Goal: Task Accomplishment & Management: Manage account settings

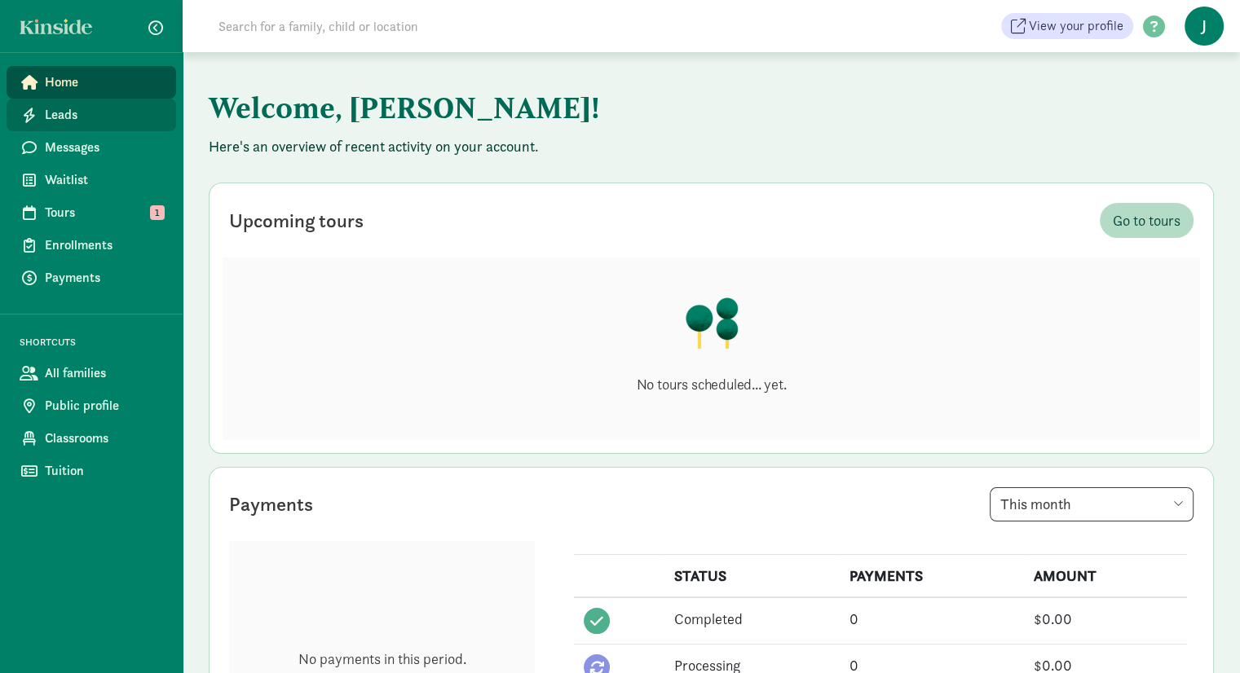
click at [93, 118] on span "Leads" at bounding box center [104, 115] width 118 height 20
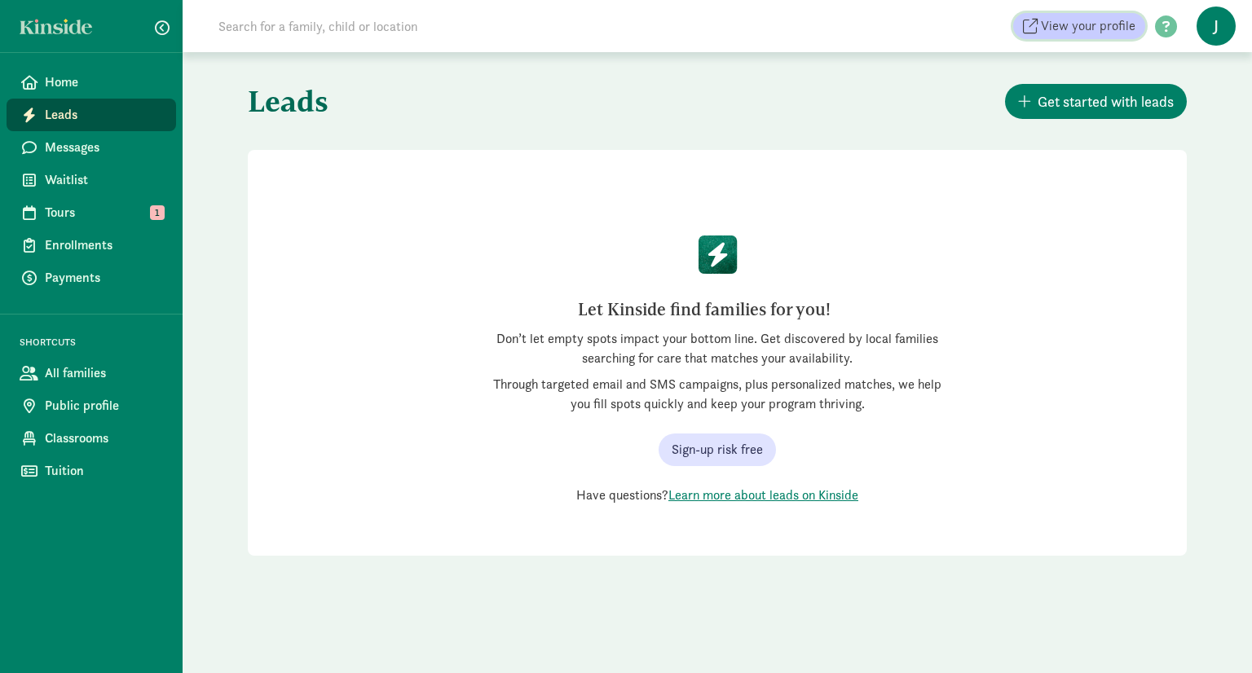
click at [1115, 28] on span "View your profile" at bounding box center [1088, 26] width 95 height 20
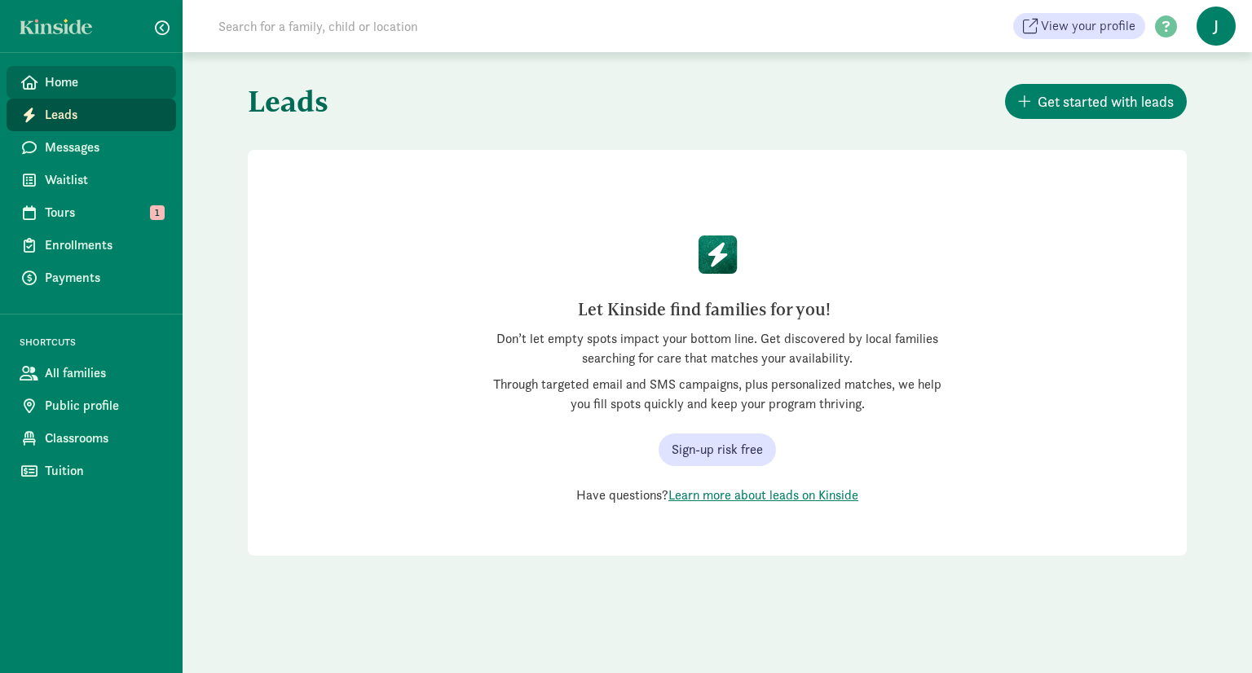
click at [86, 86] on span "Home" at bounding box center [104, 83] width 118 height 20
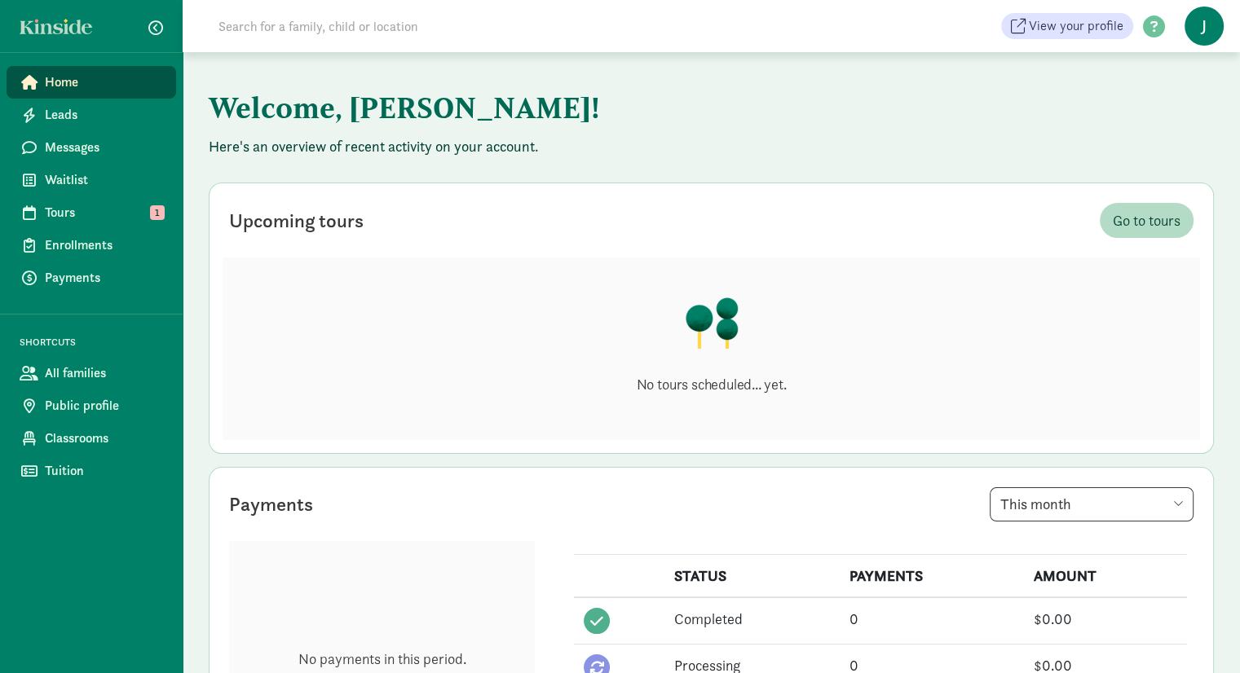
click at [1089, 40] on div "View your profile HELP CENTER Welcome to the Kinside Help Center! Click the lin…" at bounding box center [711, 26] width 1057 height 52
click at [1087, 23] on span "View your profile" at bounding box center [1076, 26] width 95 height 20
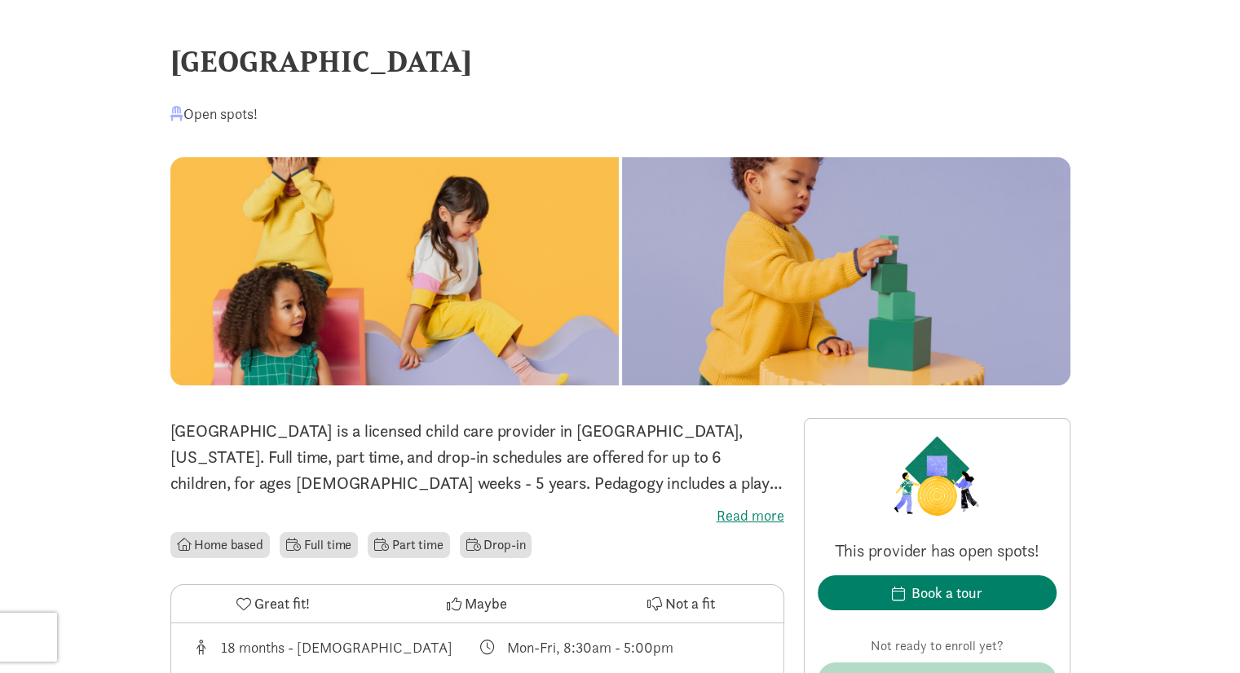
drag, startPoint x: 1173, startPoint y: 545, endPoint x: 1246, endPoint y: 104, distance: 446.3
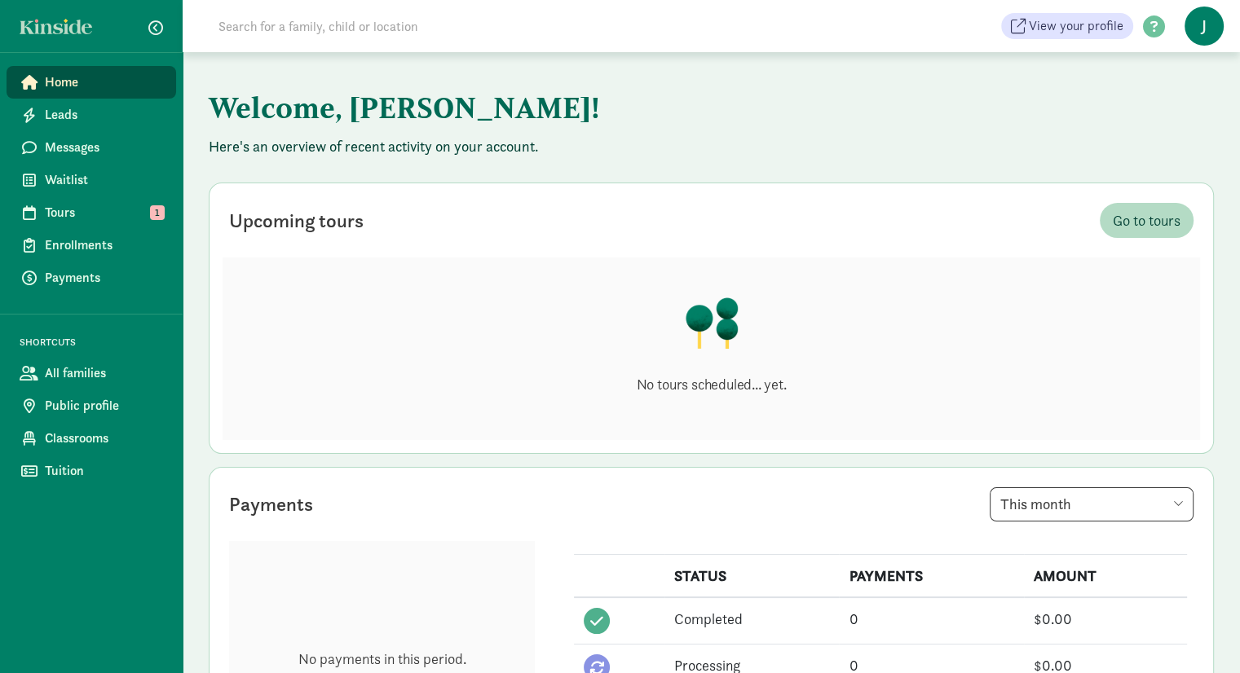
click at [1210, 32] on span "J" at bounding box center [1204, 26] width 39 height 39
click at [1197, 66] on link "User Profile" at bounding box center [1190, 65] width 65 height 20
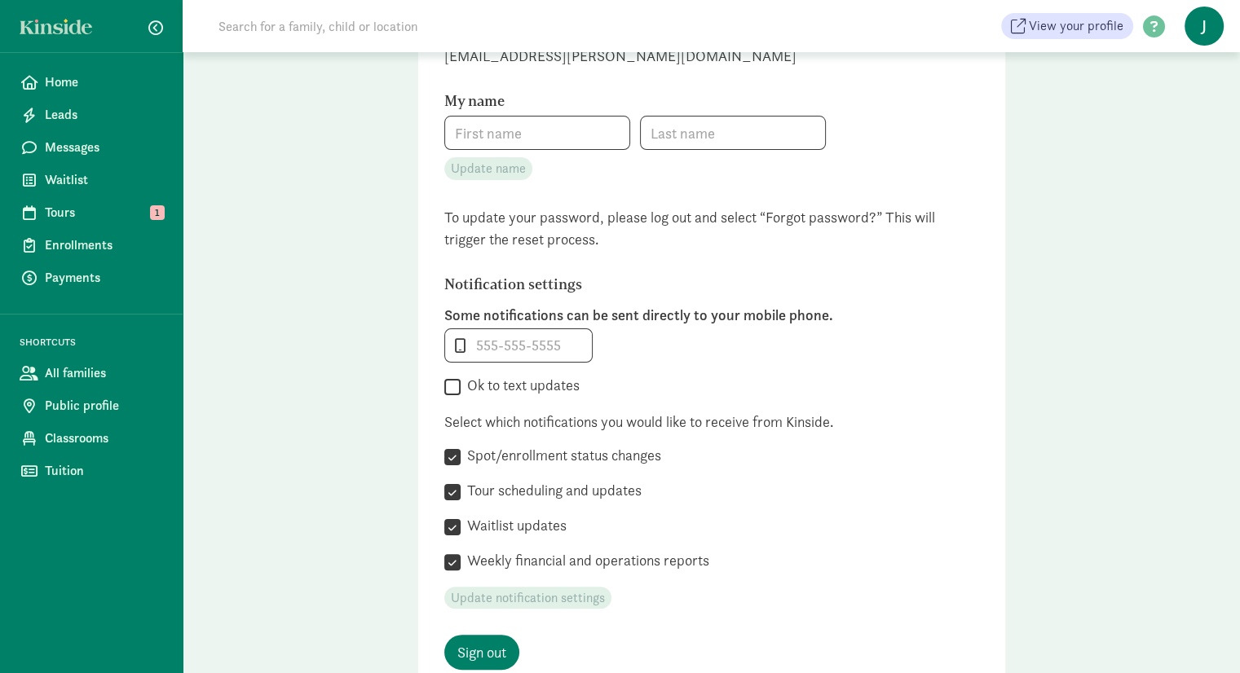
scroll to position [245, 0]
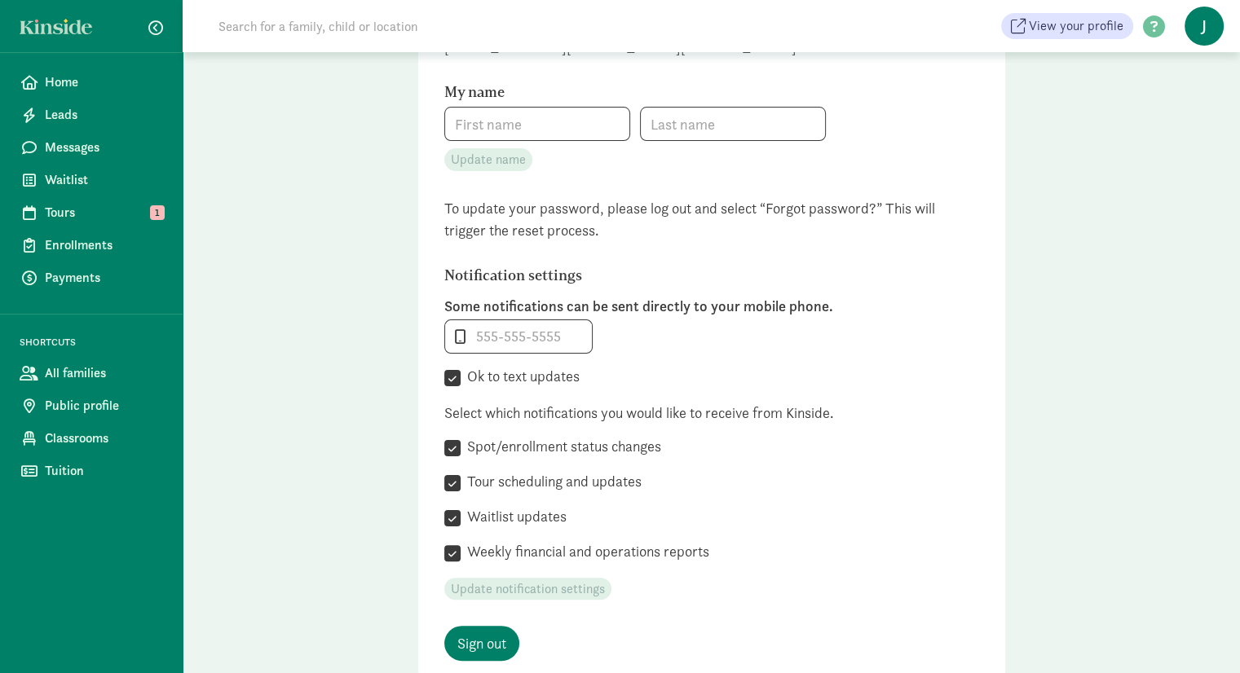
type input "[PERSON_NAME]"
type input "Arenas"
type input "_"
checkbox input "true"
click at [504, 340] on input "_" at bounding box center [518, 336] width 147 height 33
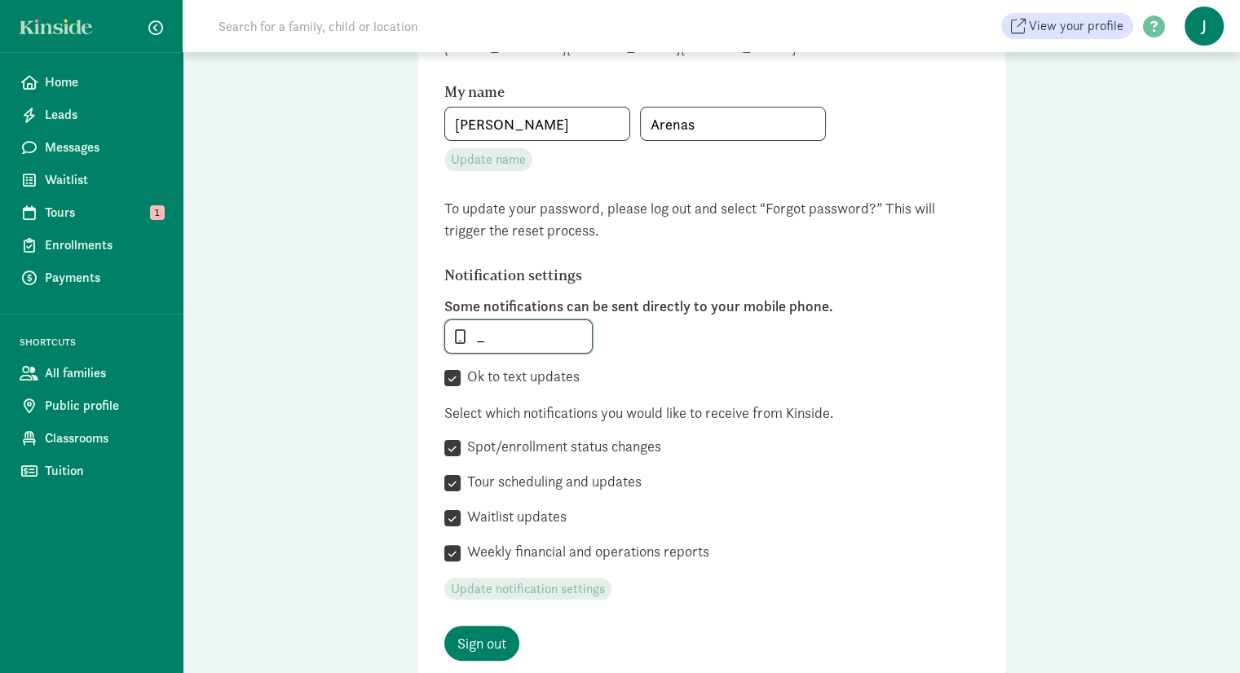
drag, startPoint x: 505, startPoint y: 340, endPoint x: 501, endPoint y: 332, distance: 9.1
click at [502, 332] on input "_" at bounding box center [518, 336] width 147 height 33
type input "7"
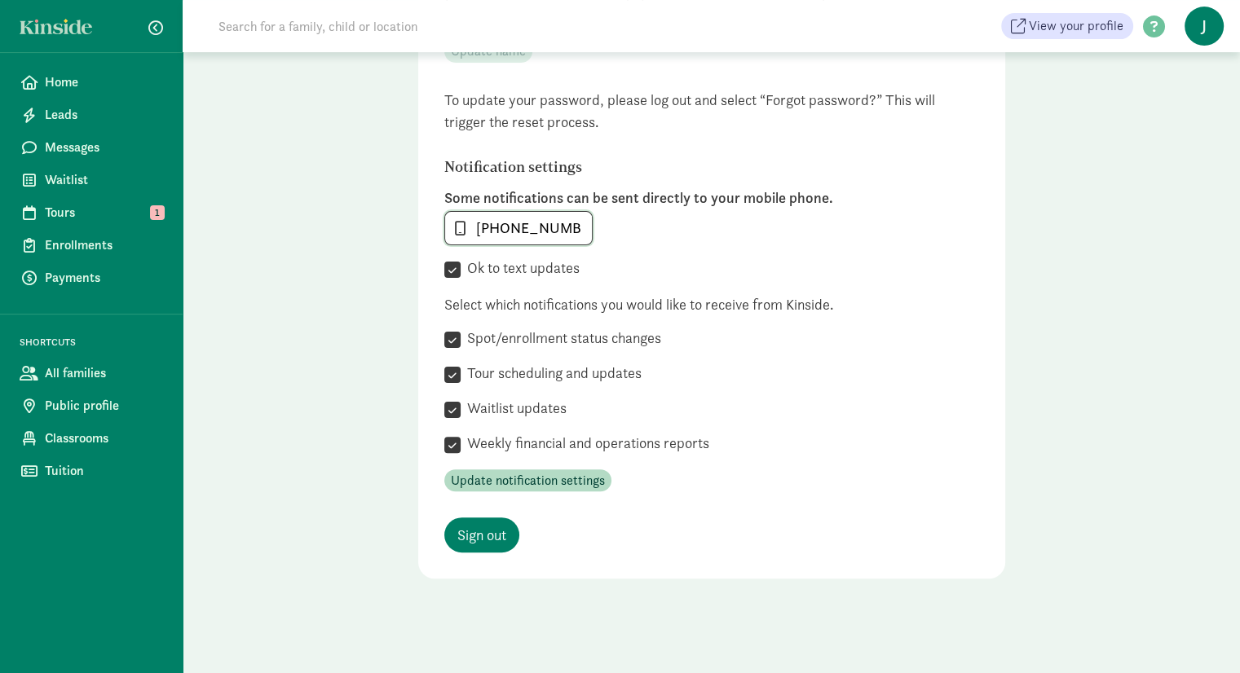
scroll to position [355, 0]
type input "720-892-5871"
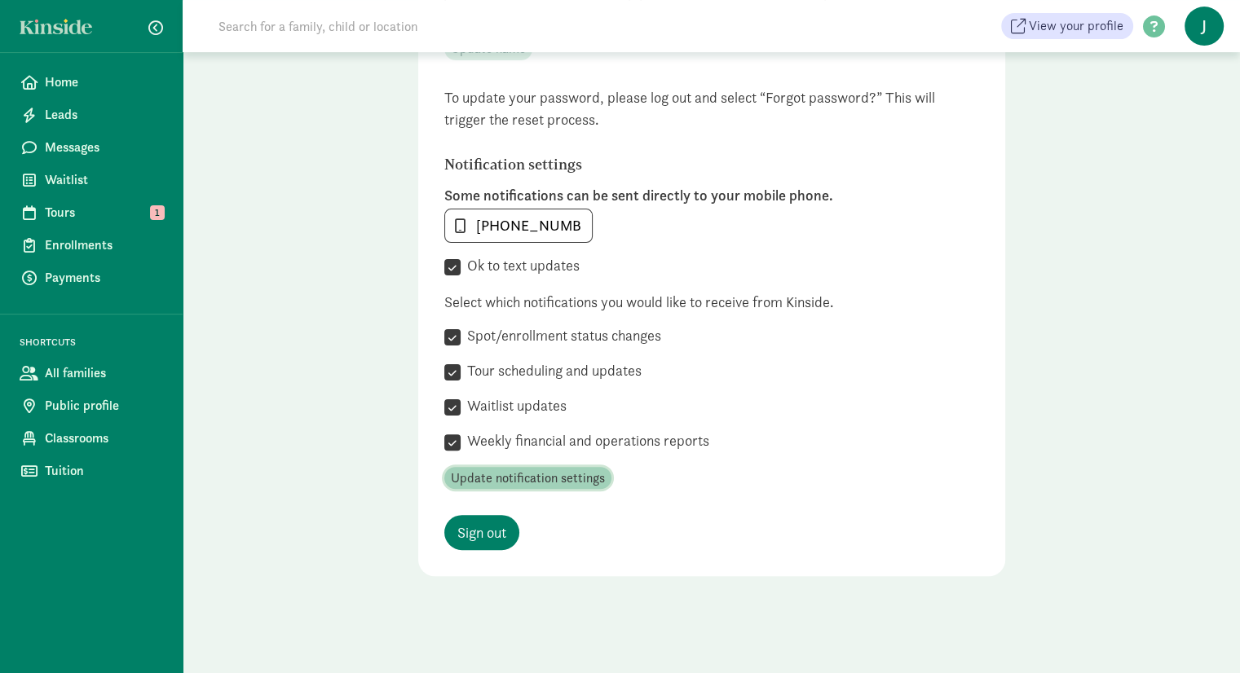
click at [587, 474] on span "Update notification settings" at bounding box center [528, 479] width 154 height 20
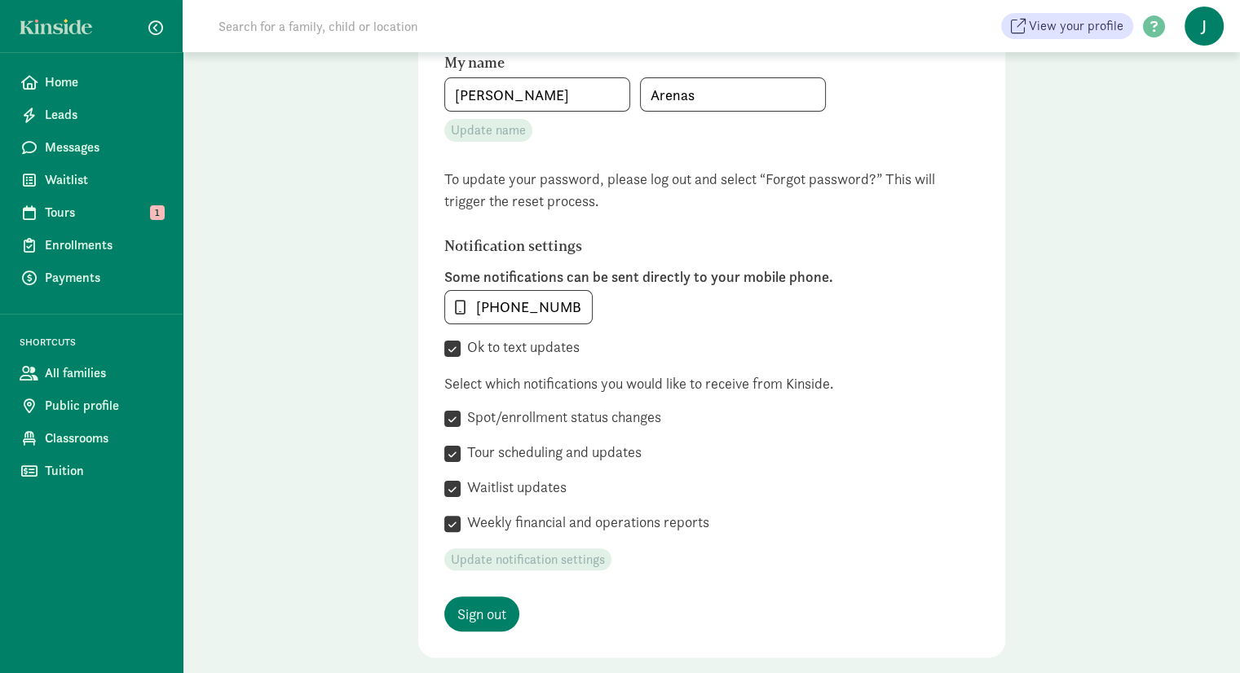
scroll to position [0, 0]
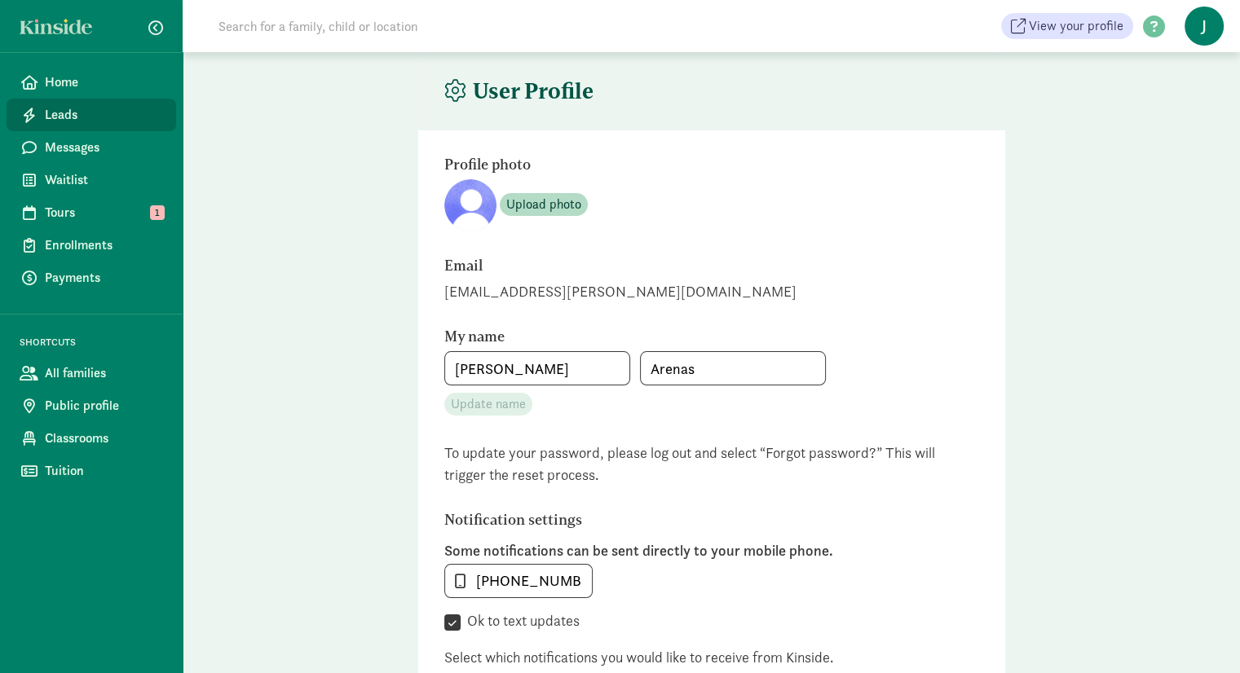
click at [62, 116] on span "Leads" at bounding box center [104, 115] width 118 height 20
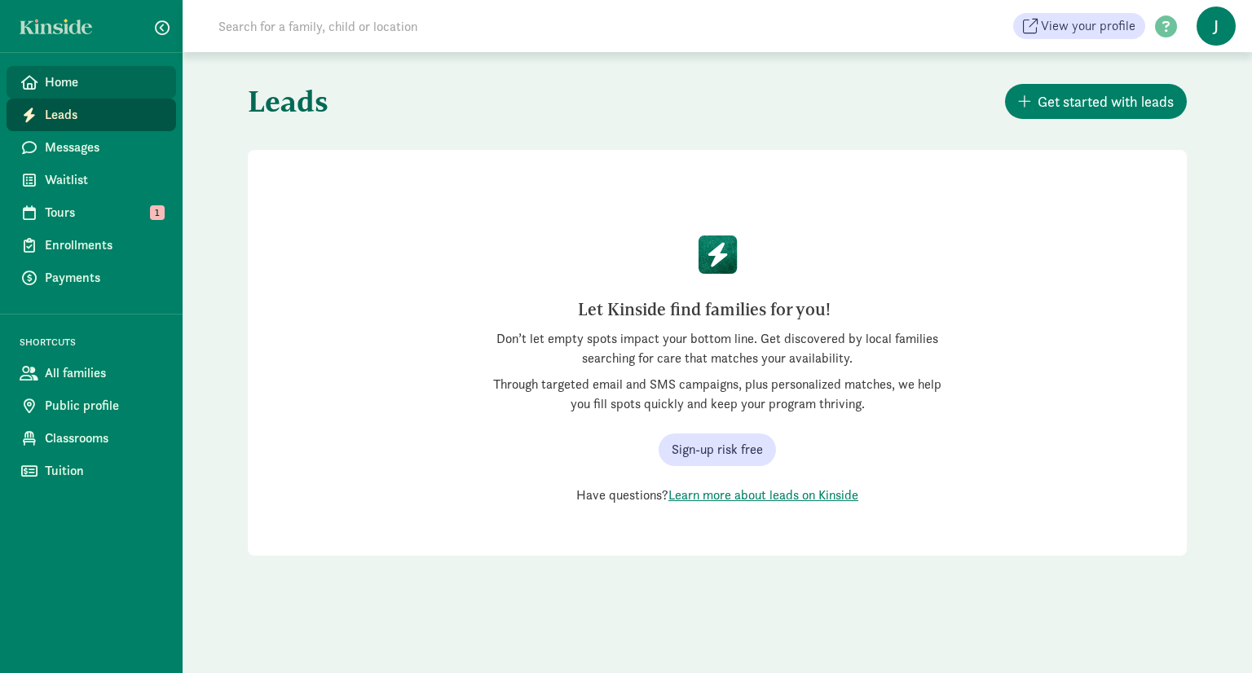
click at [75, 69] on link "Home" at bounding box center [92, 82] width 170 height 33
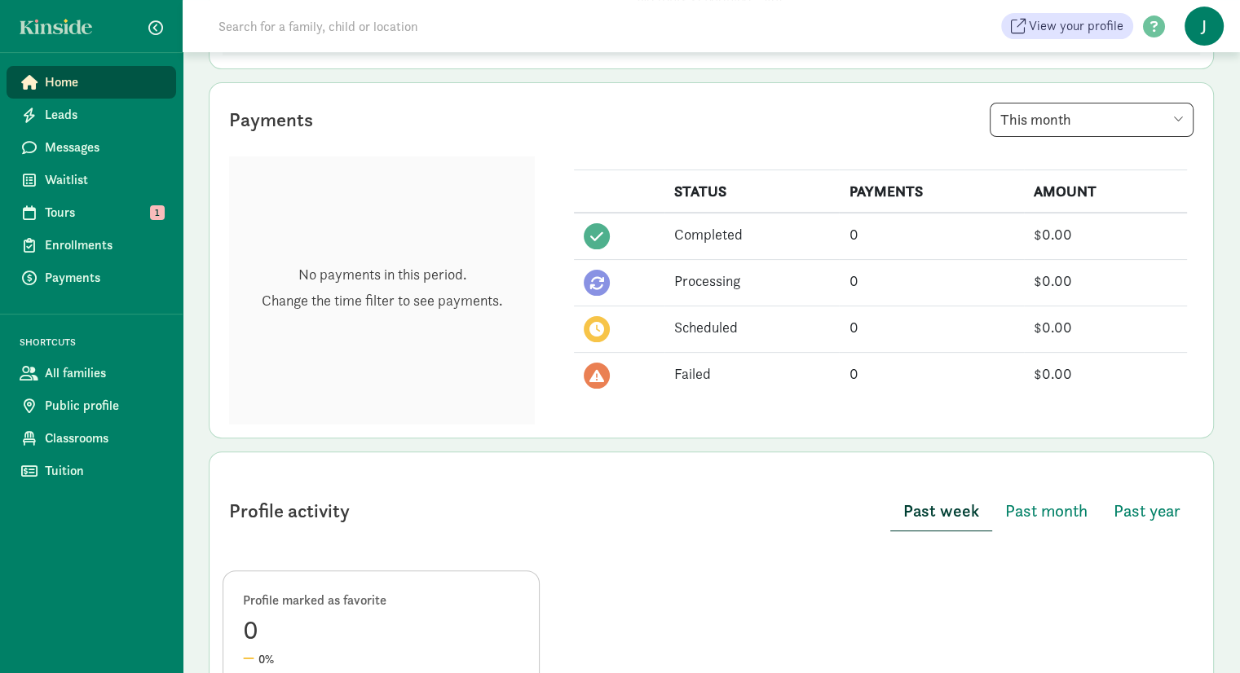
scroll to position [571, 0]
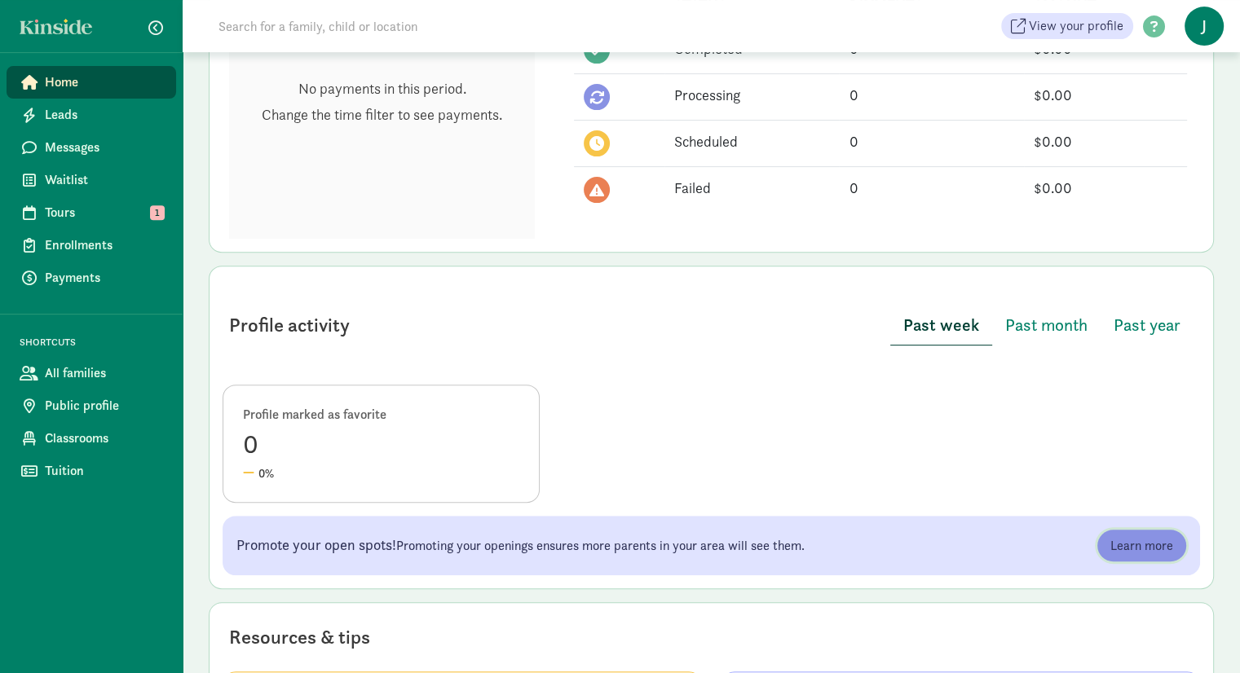
click at [1139, 554] on link "Learn more" at bounding box center [1141, 546] width 89 height 33
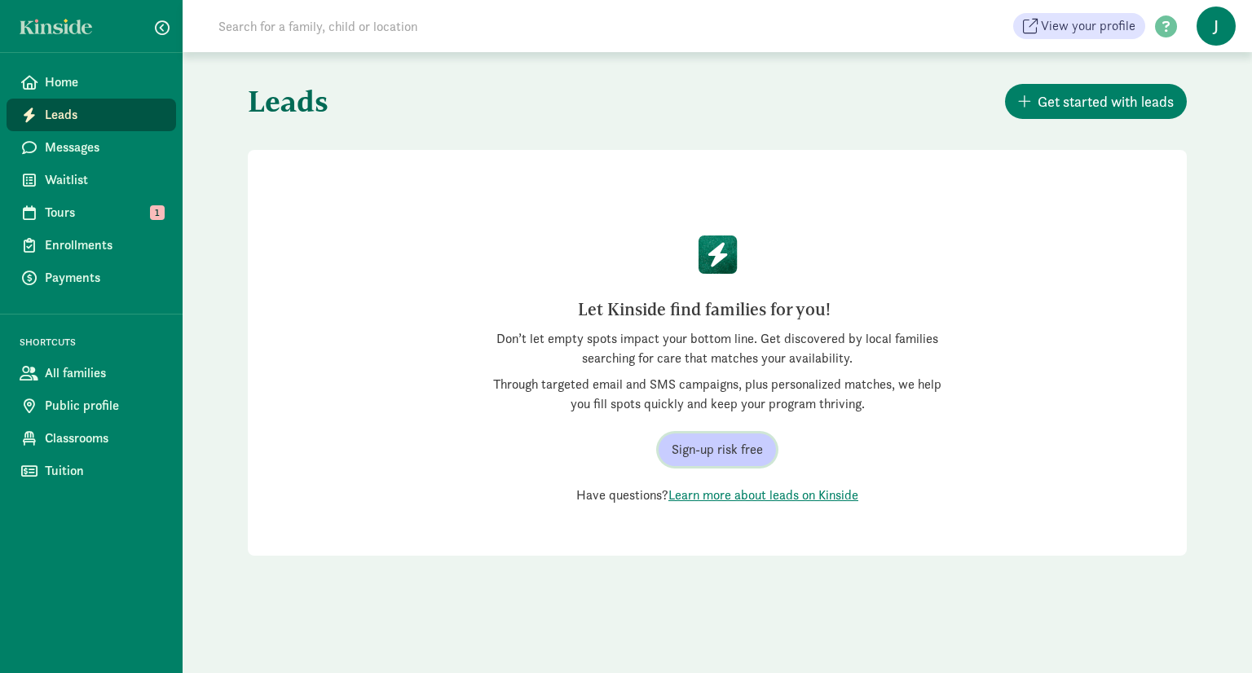
click at [734, 453] on span "Sign-up risk free" at bounding box center [717, 450] width 91 height 20
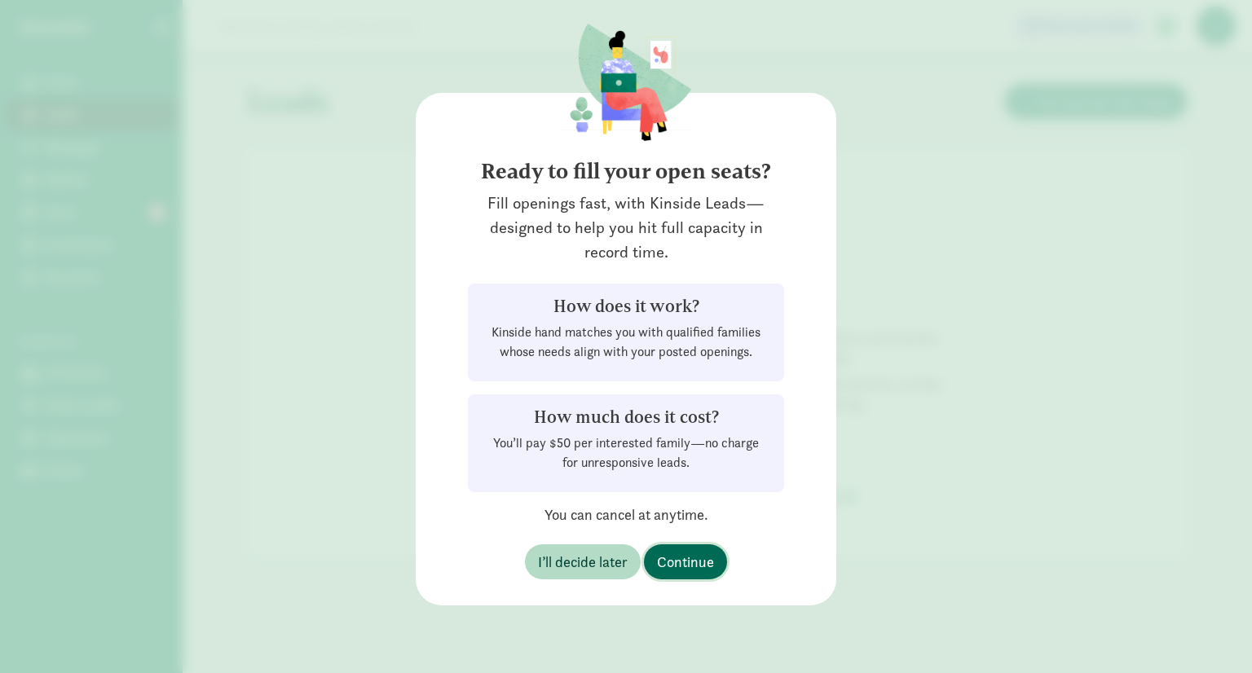
click at [675, 553] on span "Continue" at bounding box center [685, 562] width 57 height 22
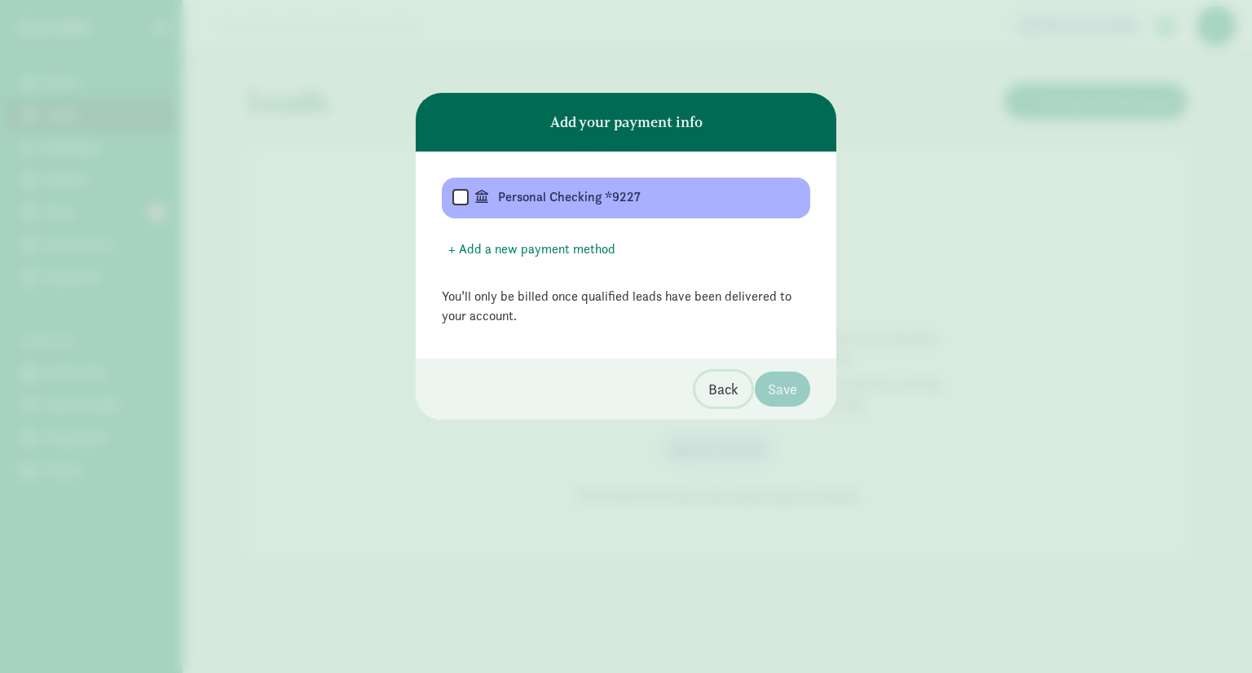
click at [720, 386] on span "Back" at bounding box center [723, 389] width 30 height 22
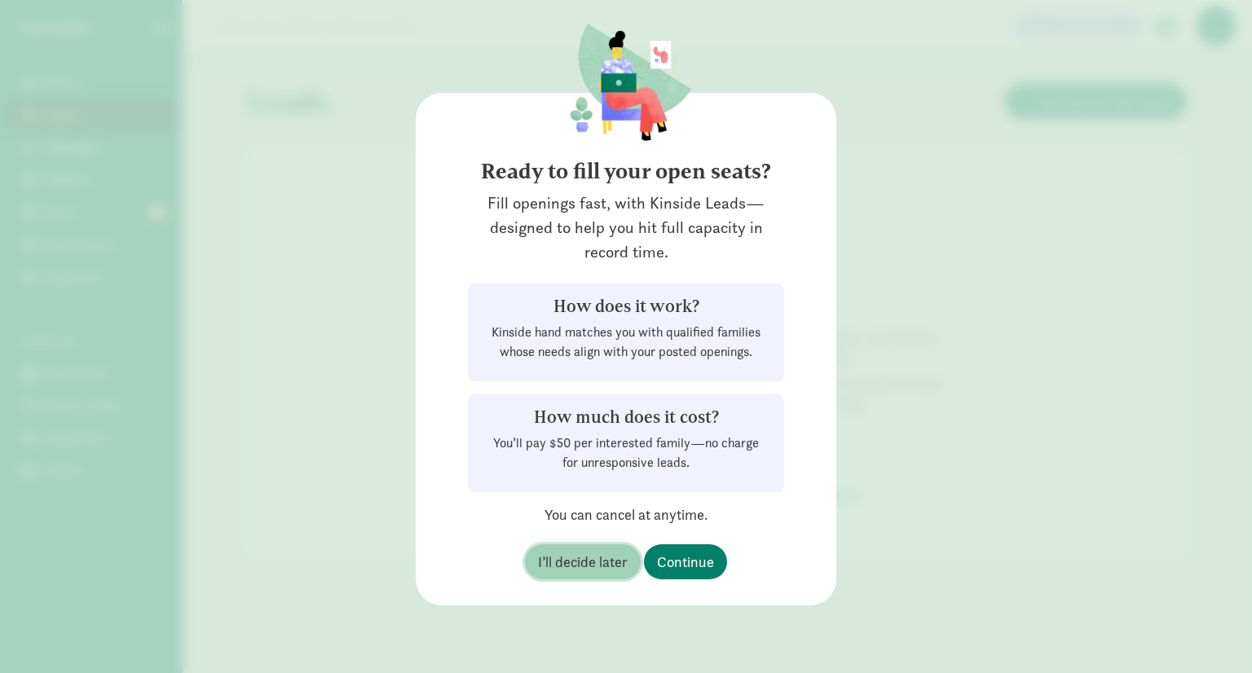
click at [565, 576] on button "I’ll decide later" at bounding box center [583, 562] width 116 height 35
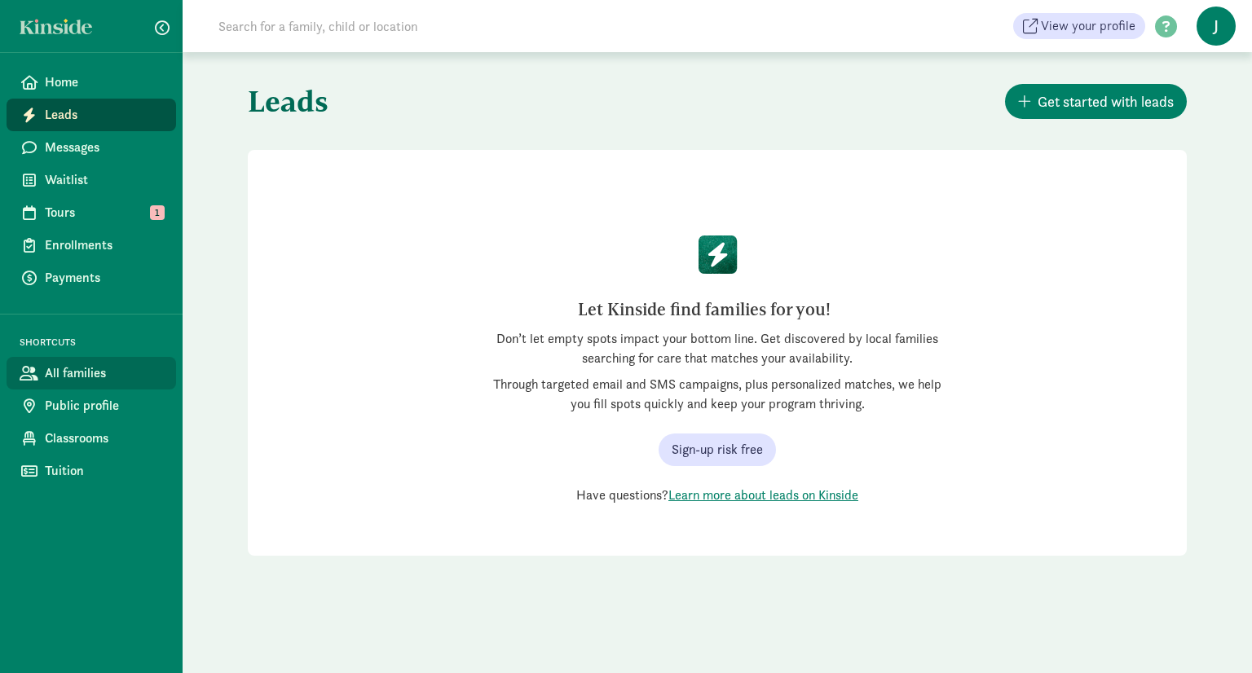
click at [111, 366] on span "All families" at bounding box center [104, 374] width 118 height 20
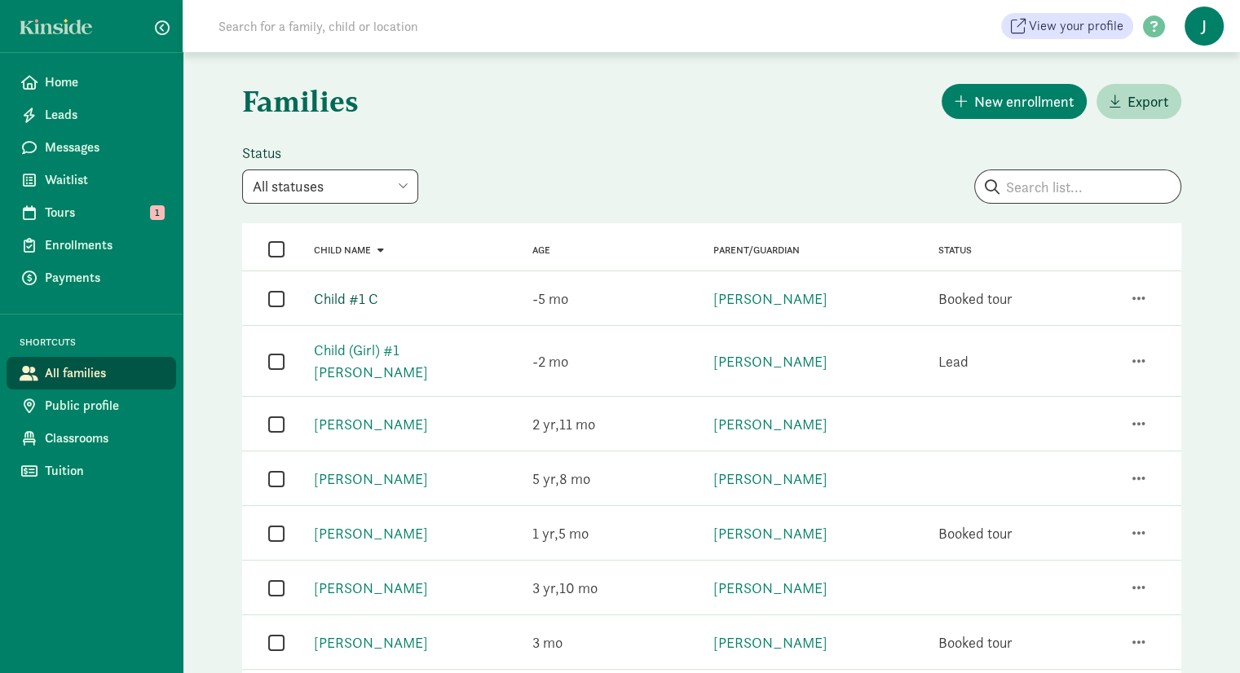
click at [363, 299] on link "Child #1 C" at bounding box center [346, 298] width 64 height 19
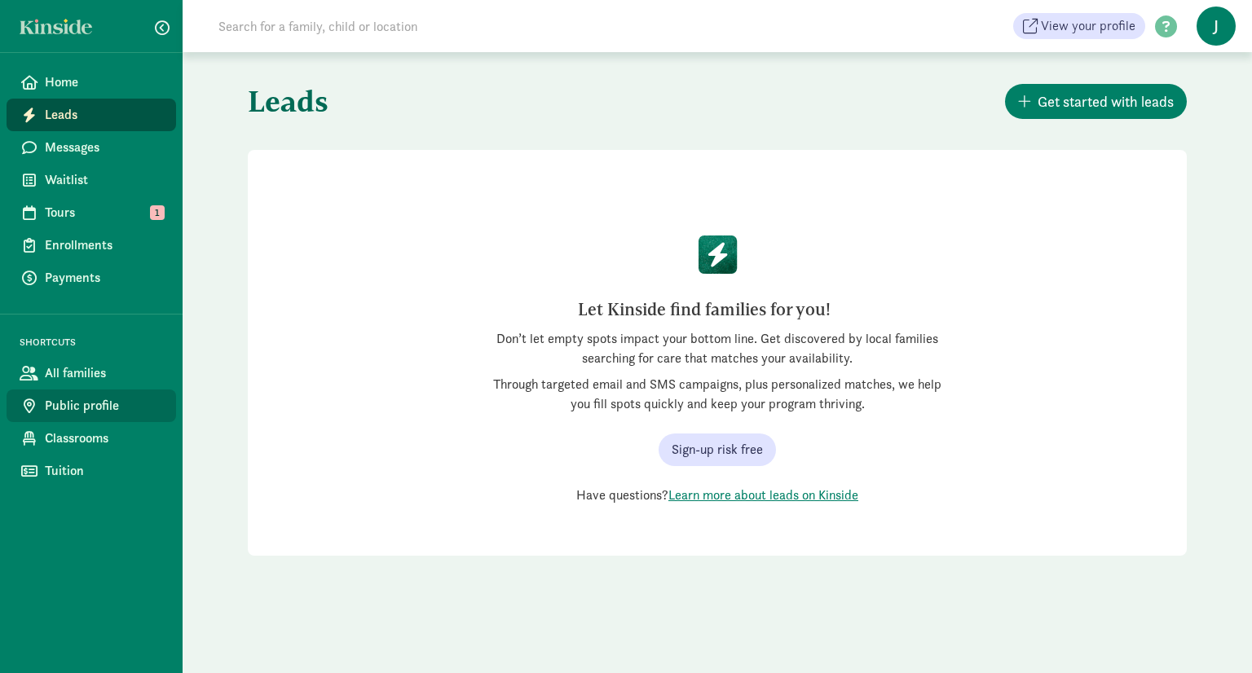
click at [99, 407] on span "Public profile" at bounding box center [104, 406] width 118 height 20
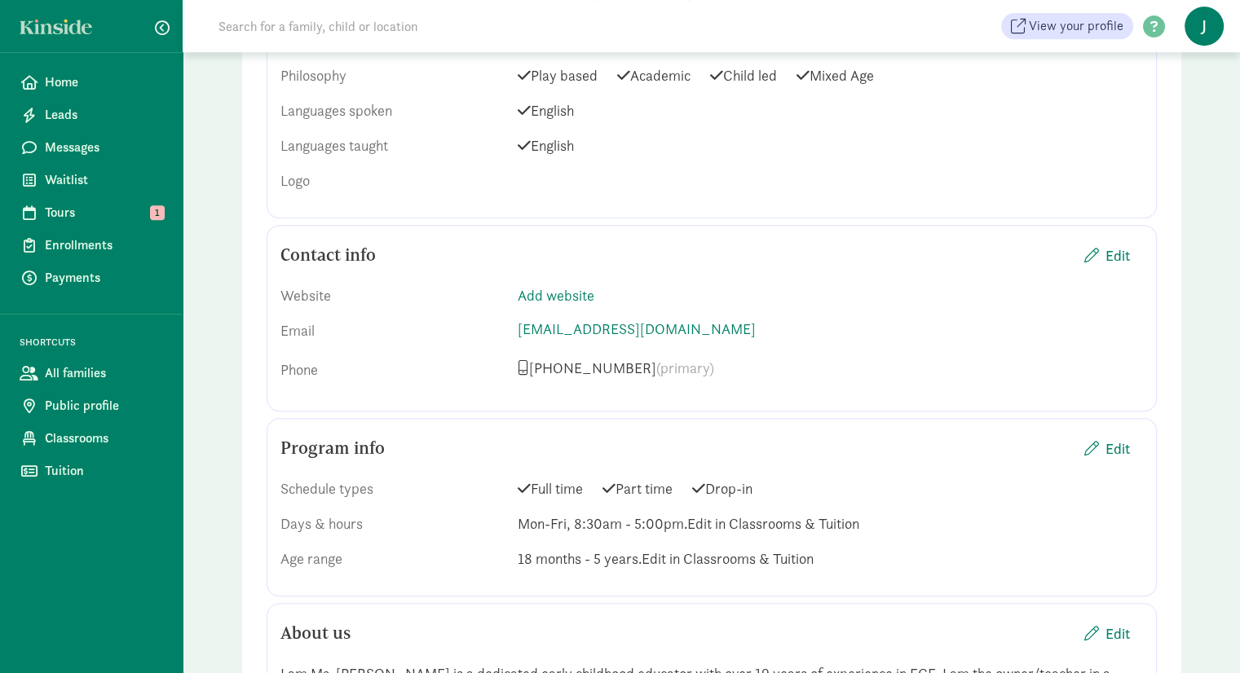
scroll to position [734, 0]
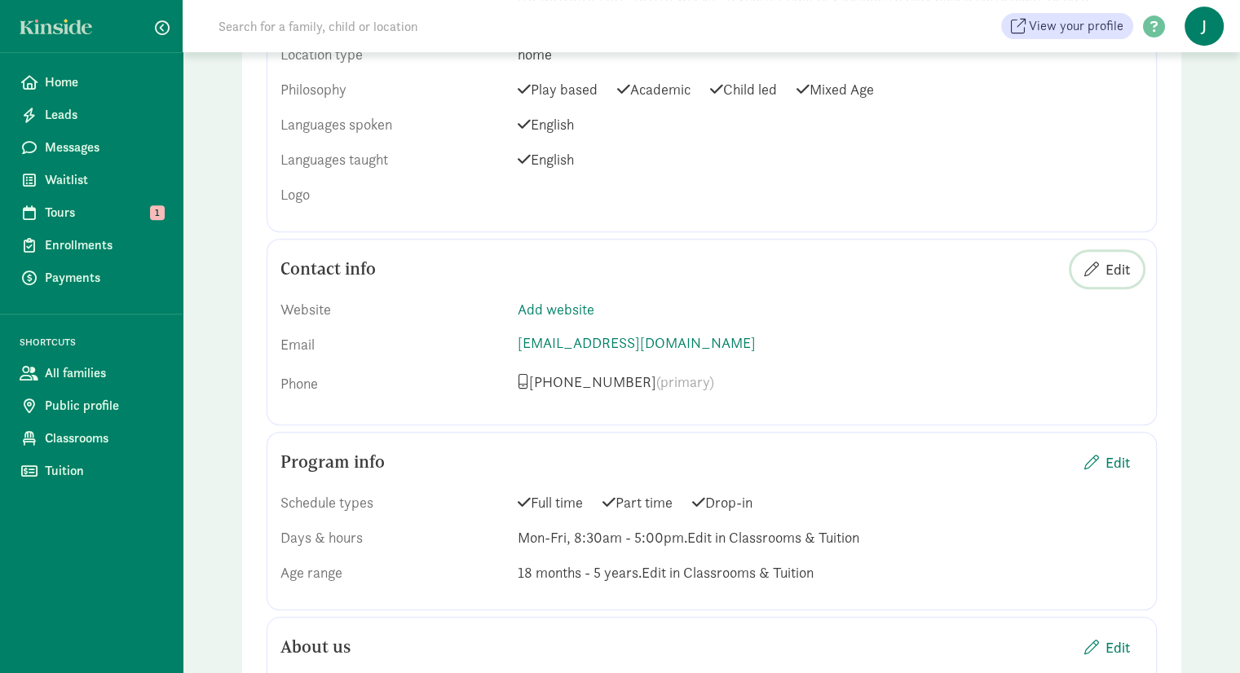
click at [1117, 258] on span "Edit" at bounding box center [1117, 269] width 24 height 22
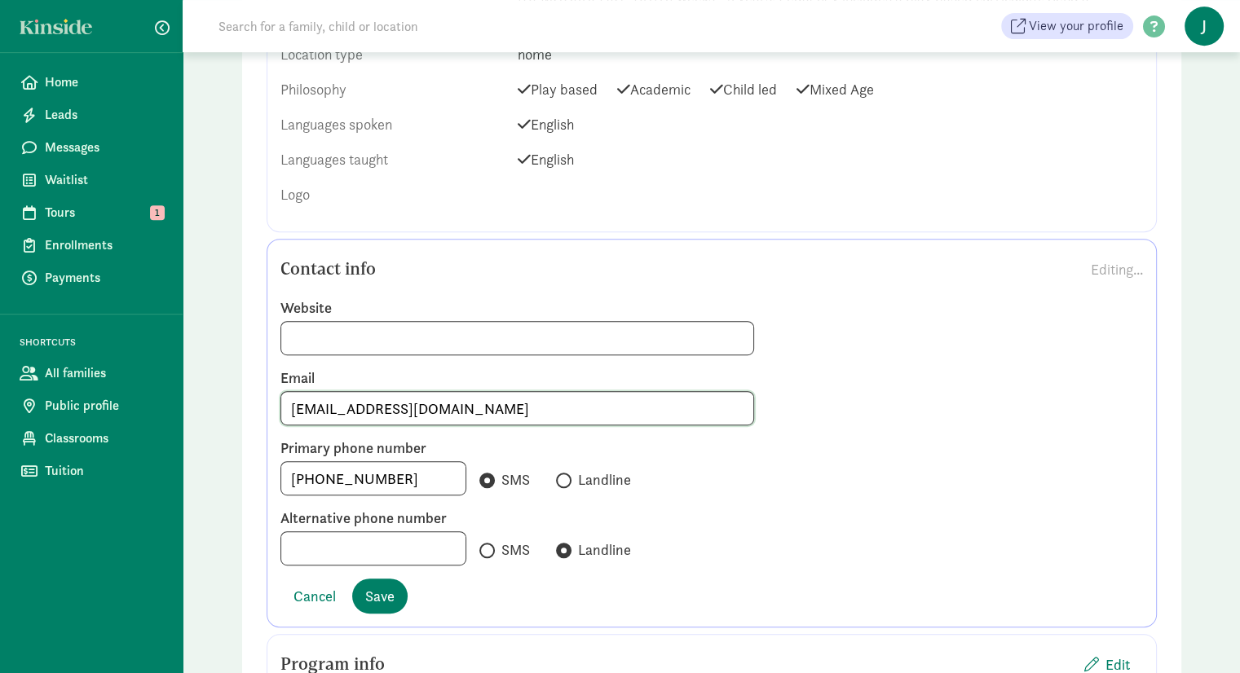
drag, startPoint x: 379, startPoint y: 385, endPoint x: 232, endPoint y: 369, distance: 147.6
drag, startPoint x: 453, startPoint y: 386, endPoint x: 194, endPoint y: 354, distance: 261.3
type input "julia@bearvalleypreschool.com"
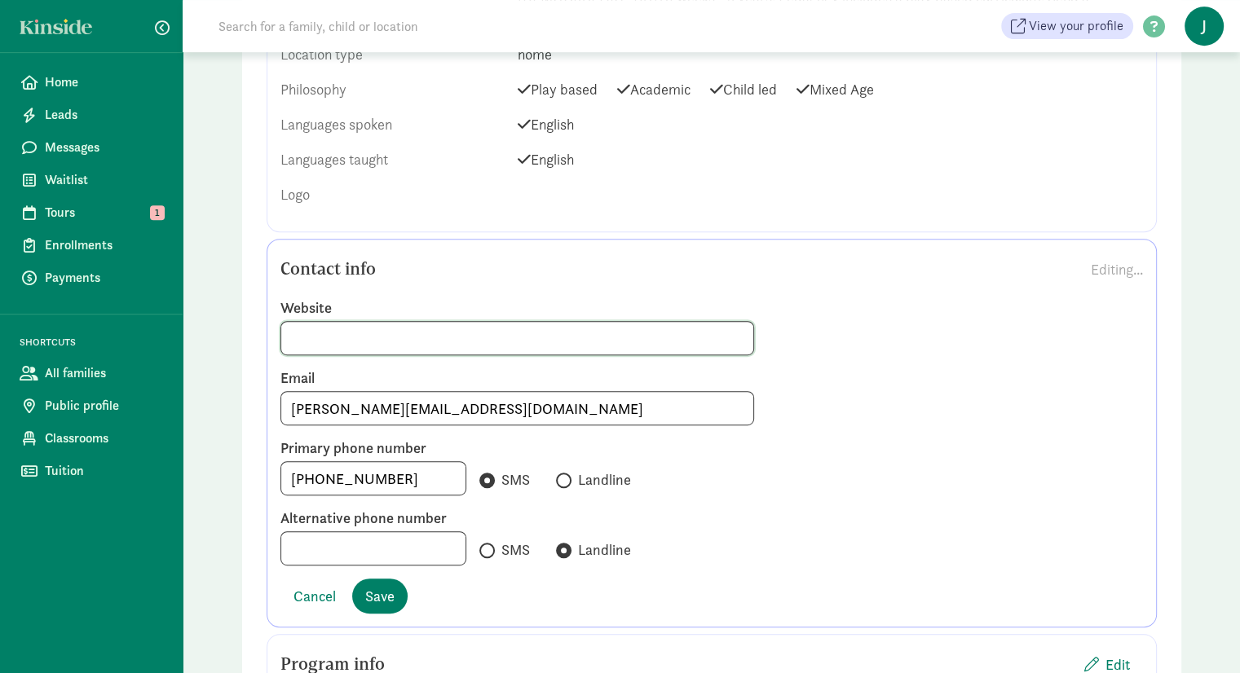
click at [438, 324] on input at bounding box center [517, 338] width 473 height 33
type input "www.bearvalleypreschool.com"
drag, startPoint x: 401, startPoint y: 456, endPoint x: 217, endPoint y: 455, distance: 184.2
type input "720-892-5871"
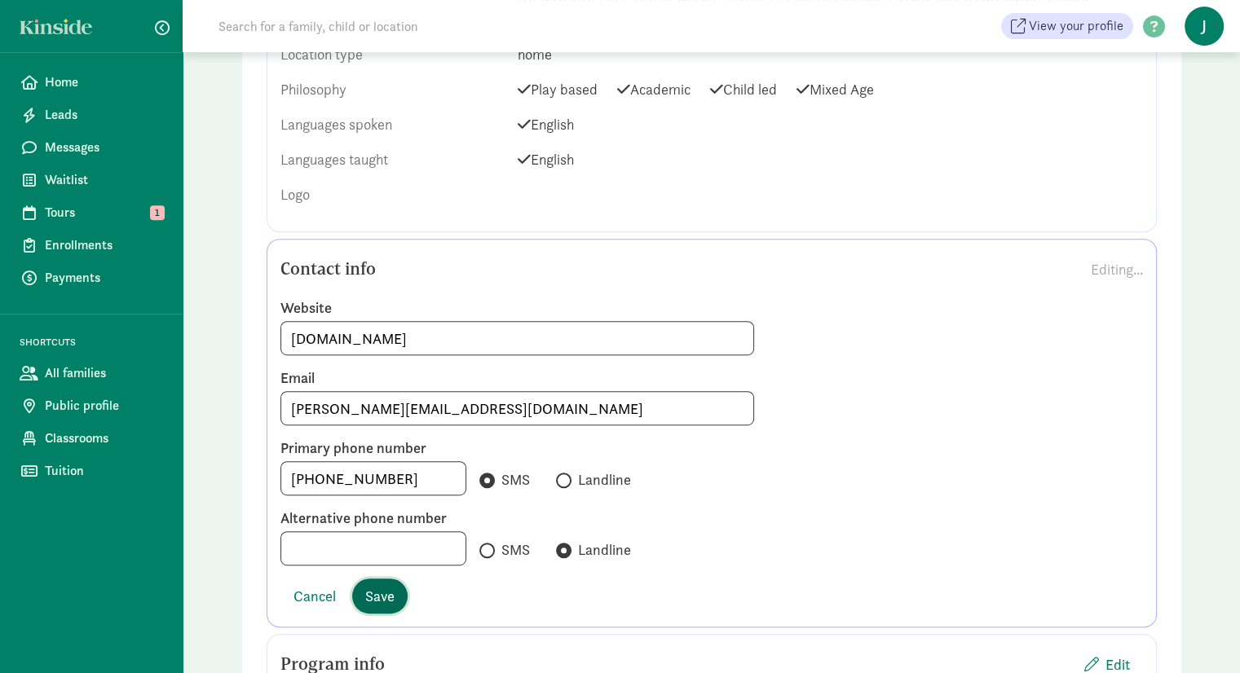
click at [386, 585] on span "Save" at bounding box center [379, 596] width 29 height 22
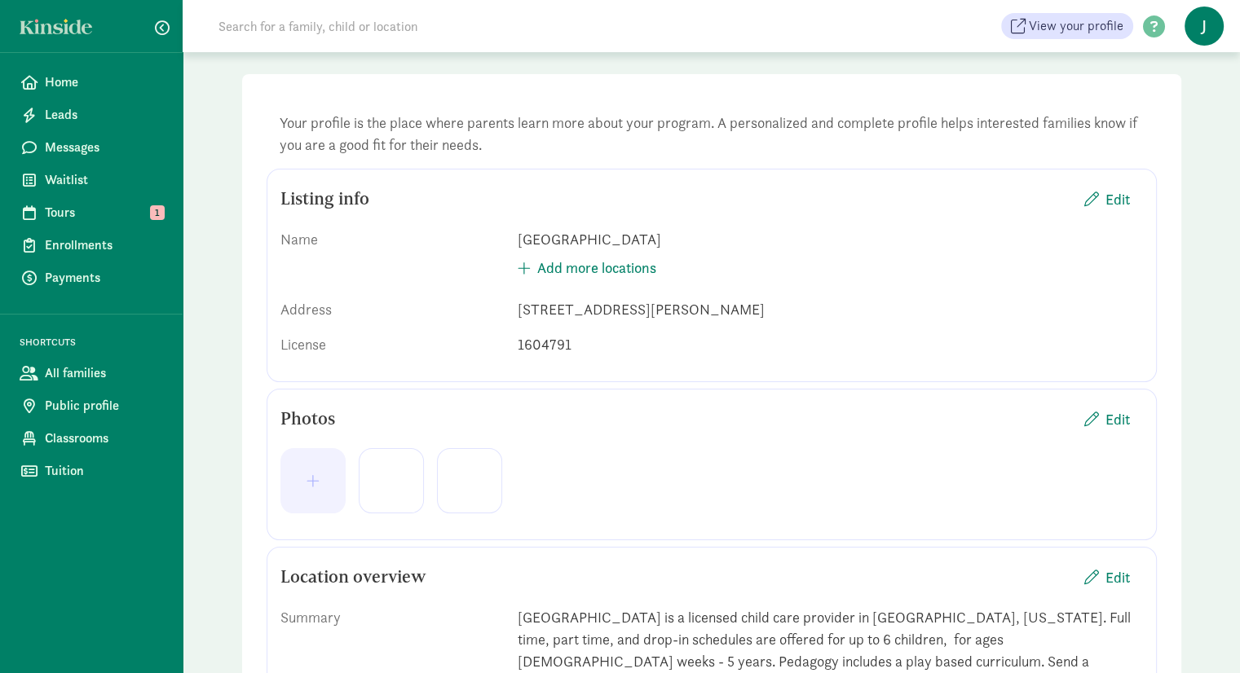
scroll to position [0, 0]
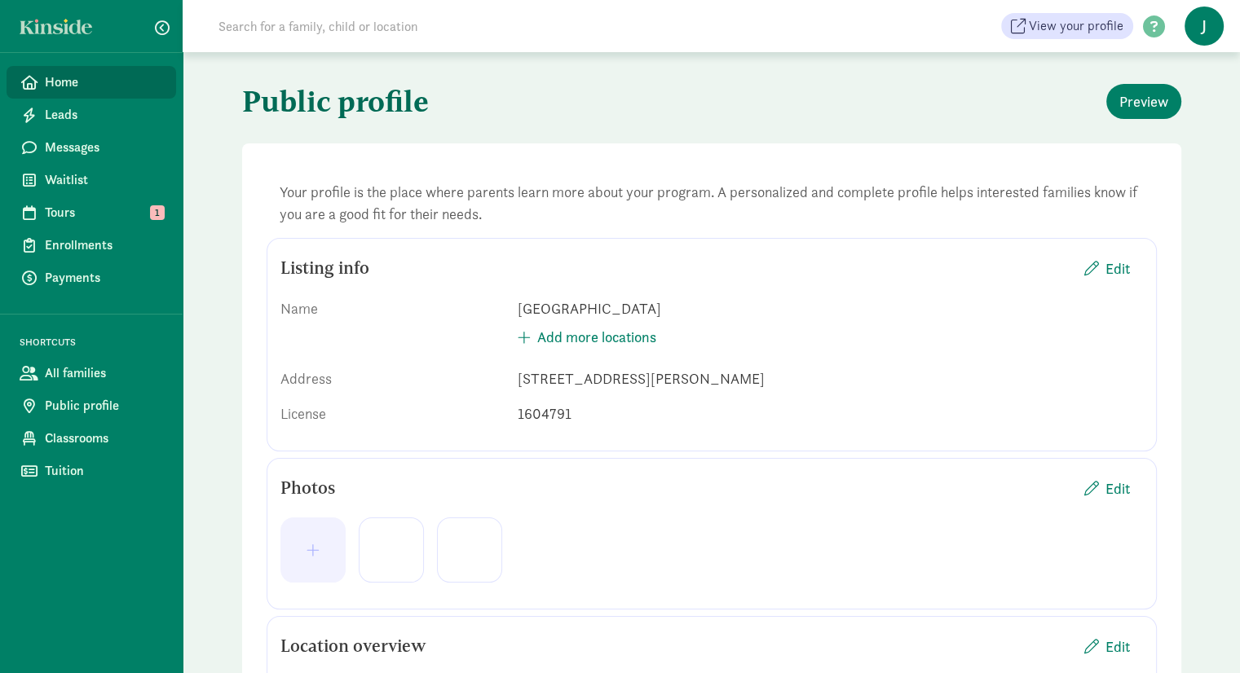
click at [68, 76] on span "Home" at bounding box center [104, 83] width 118 height 20
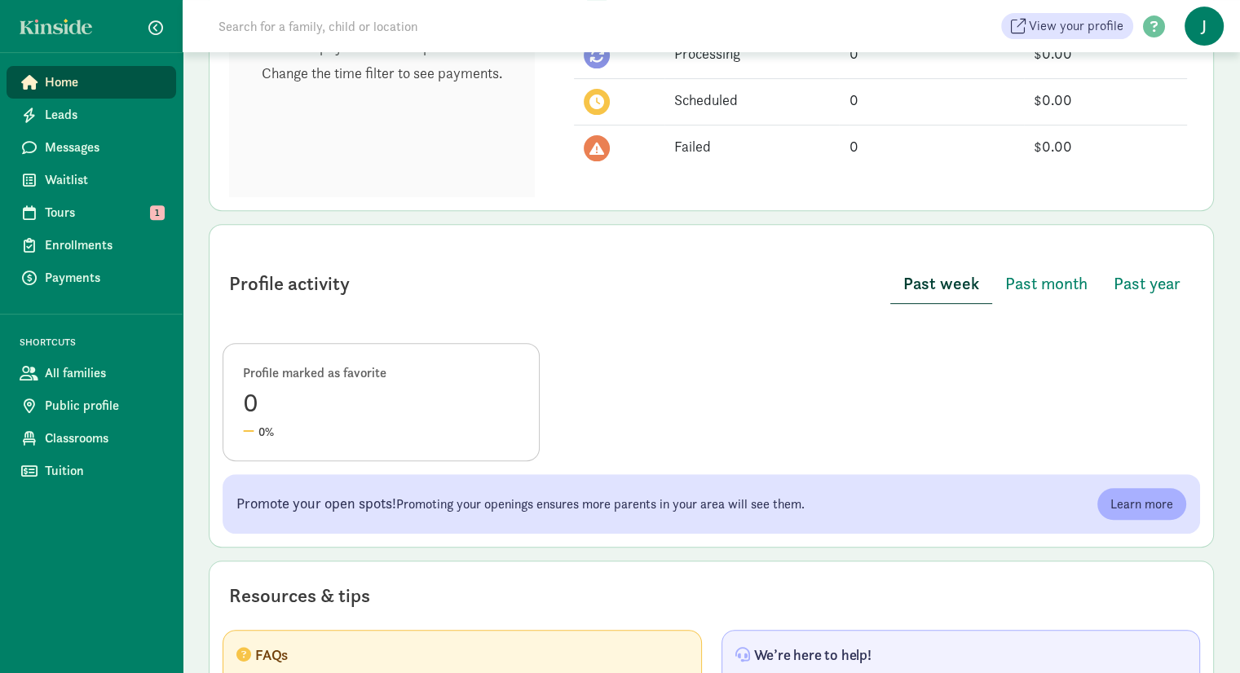
scroll to position [652, 0]
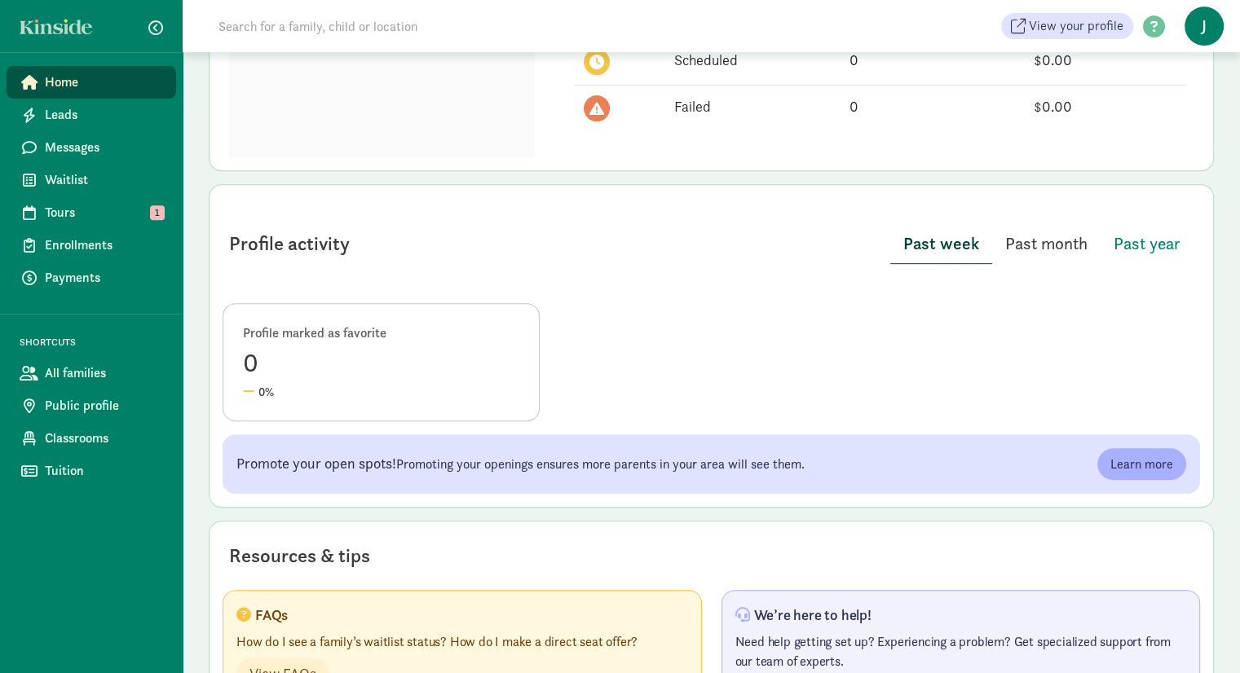
click at [1052, 254] on span "Past month" at bounding box center [1046, 244] width 82 height 26
click at [1154, 248] on span "Past year" at bounding box center [1147, 244] width 67 height 26
